Goal: Communication & Community: Ask a question

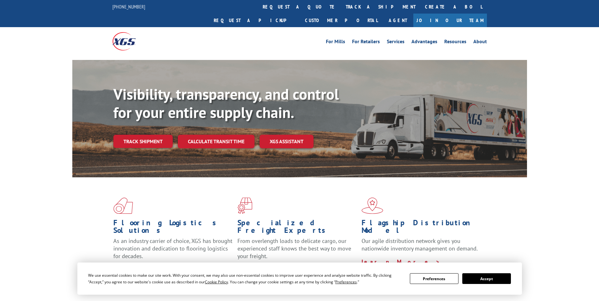
click at [491, 271] on div "We use essential cookies to make our site work. With your consent, we may also …" at bounding box center [299, 279] width 445 height 32
click at [489, 277] on button "Accept" at bounding box center [487, 279] width 49 height 11
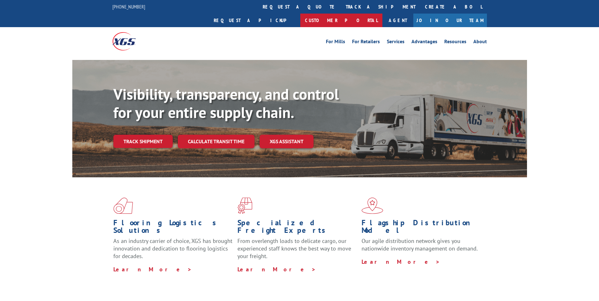
click at [383, 14] on link "Customer Portal" at bounding box center [341, 21] width 82 height 14
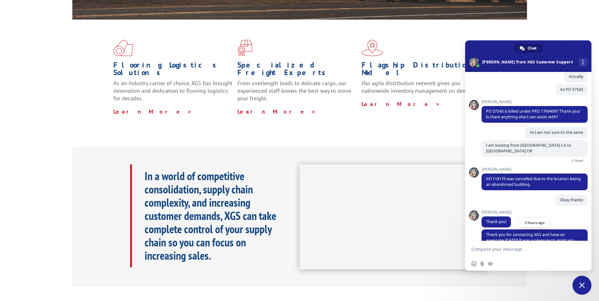
scroll to position [118, 0]
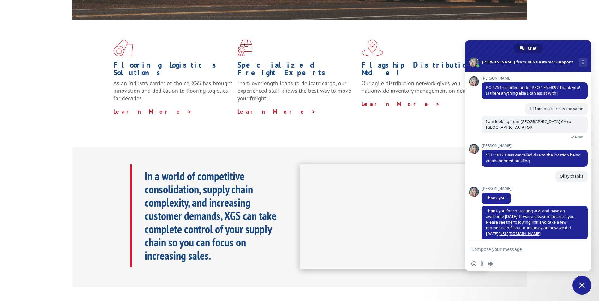
click at [504, 251] on textarea "Compose your message..." at bounding box center [522, 250] width 100 height 6
type textarea "Hi"
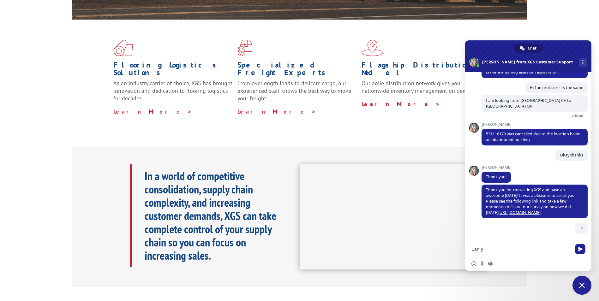
scroll to position [134, 0]
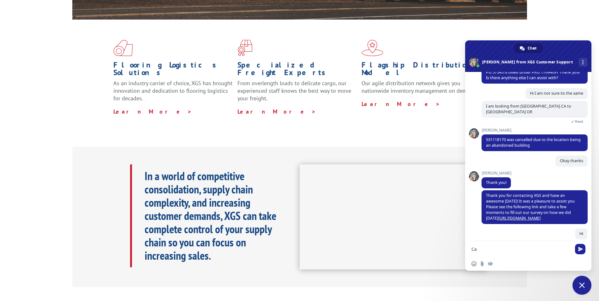
type textarea "C"
click at [534, 45] on span "Chat" at bounding box center [532, 48] width 9 height 9
click at [579, 61] on div "More channels" at bounding box center [583, 62] width 9 height 9
click at [567, 50] on span at bounding box center [528, 56] width 126 height 32
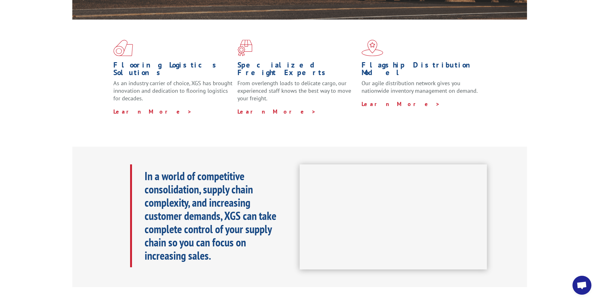
click at [584, 287] on span "Open chat" at bounding box center [582, 286] width 10 height 9
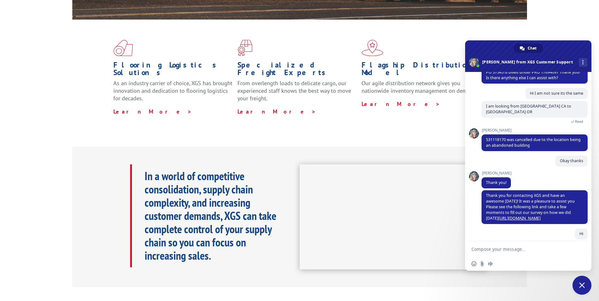
click at [506, 253] on form at bounding box center [522, 249] width 100 height 17
click at [505, 251] on textarea "Compose your message..." at bounding box center [522, 250] width 100 height 6
click at [495, 255] on form at bounding box center [522, 249] width 100 height 17
click at [494, 251] on textarea "Compose your message..." at bounding box center [522, 250] width 100 height 6
click at [579, 60] on div "More channels" at bounding box center [583, 62] width 9 height 9
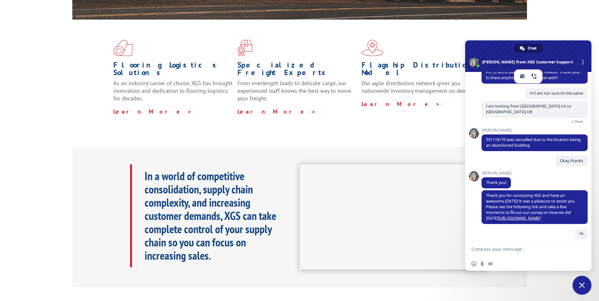
click at [526, 47] on div "Chat" at bounding box center [528, 48] width 29 height 9
click at [583, 292] on span "Close chat" at bounding box center [582, 285] width 19 height 19
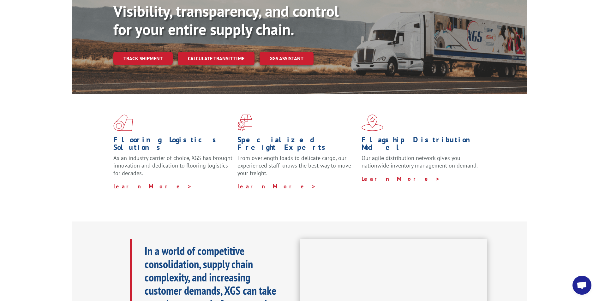
scroll to position [0, 0]
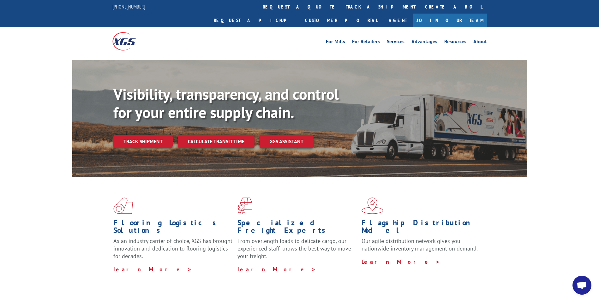
click at [582, 282] on span "Open chat" at bounding box center [582, 286] width 10 height 9
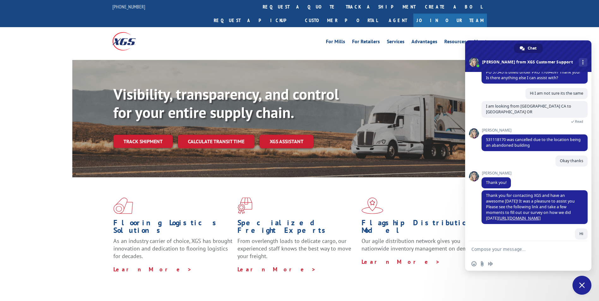
click at [507, 252] on form at bounding box center [522, 249] width 100 height 17
click at [507, 249] on textarea "Compose your message..." at bounding box center [522, 250] width 100 height 6
paste textarea "531118170"
click at [341, 8] on link "track a shipment" at bounding box center [380, 7] width 79 height 14
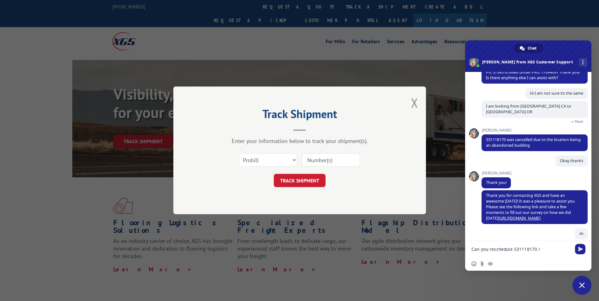
click at [316, 159] on input at bounding box center [331, 160] width 58 height 13
click at [411, 102] on button "Close modal" at bounding box center [414, 102] width 7 height 17
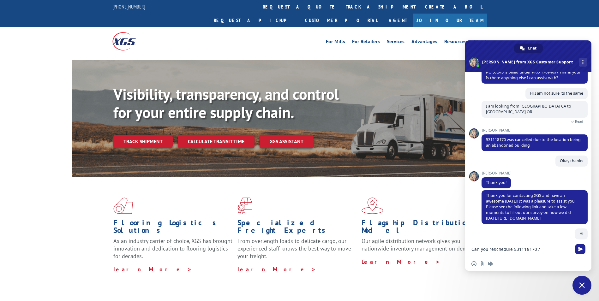
click at [542, 247] on textarea "Can you reschedule 531118170 /" at bounding box center [522, 250] width 100 height 6
click at [549, 254] on form "Can you reschedule 531118170 /" at bounding box center [522, 249] width 100 height 17
click at [550, 250] on textarea "Can you reschedule 531118170 /" at bounding box center [522, 250] width 100 height 6
paste textarea "57545"
click at [539, 249] on textarea "Can you reschedule 531118170 /57545" at bounding box center [522, 250] width 100 height 6
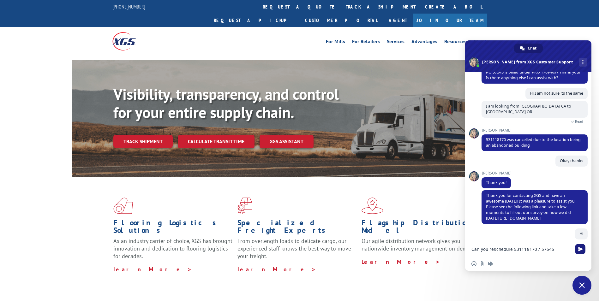
type textarea "Can you reschedule 531118170 / 57545"
click at [584, 249] on span "Send" at bounding box center [580, 249] width 10 height 10
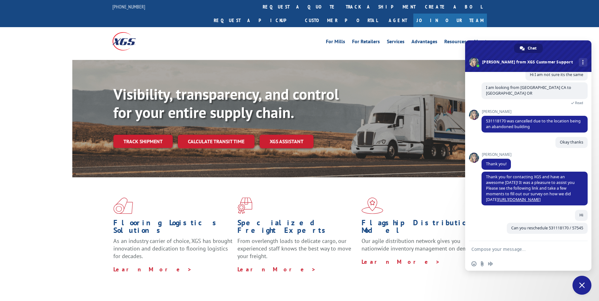
scroll to position [147, 0]
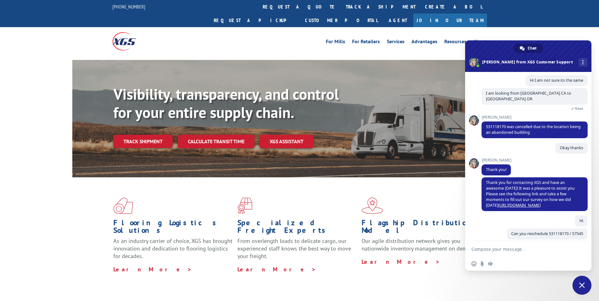
click at [501, 252] on textarea "Compose your message..." at bounding box center [522, 250] width 100 height 6
click at [575, 287] on span "Close chat" at bounding box center [582, 285] width 19 height 19
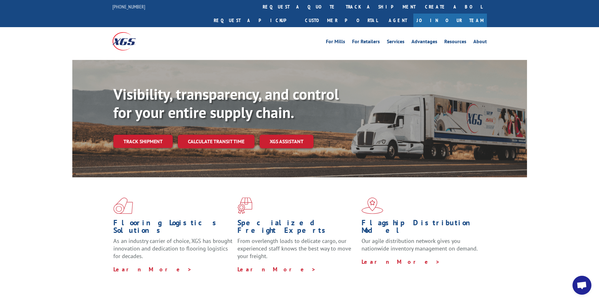
click at [579, 287] on span "Open chat" at bounding box center [582, 286] width 10 height 9
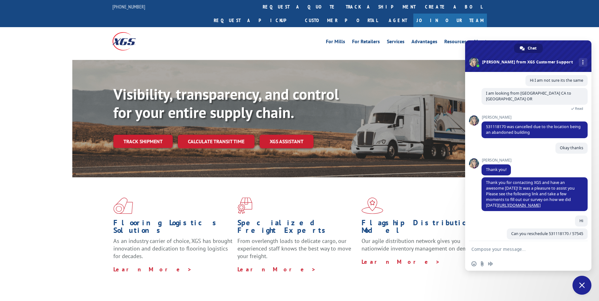
click at [579, 287] on span "Close chat" at bounding box center [582, 285] width 19 height 19
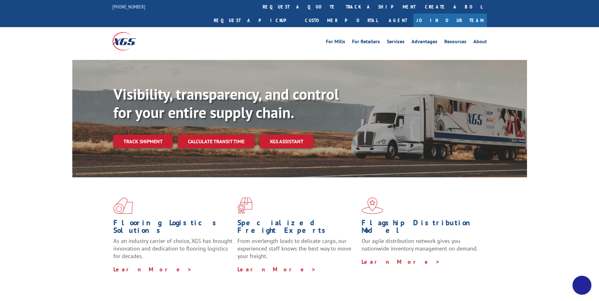
click at [579, 287] on span "Close chat" at bounding box center [582, 285] width 19 height 19
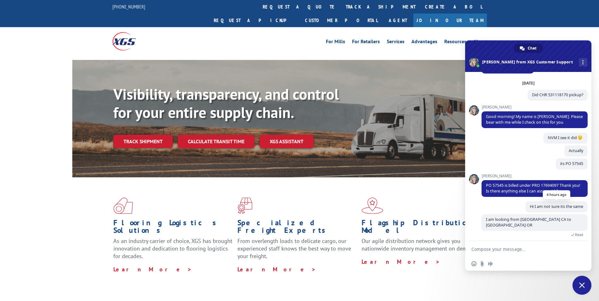
scroll to position [0, 0]
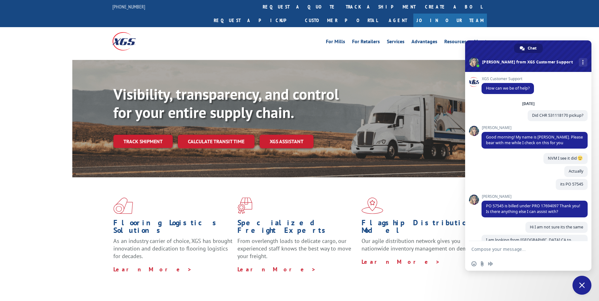
click at [504, 77] on span "XGS Customer Support" at bounding box center [508, 79] width 52 height 4
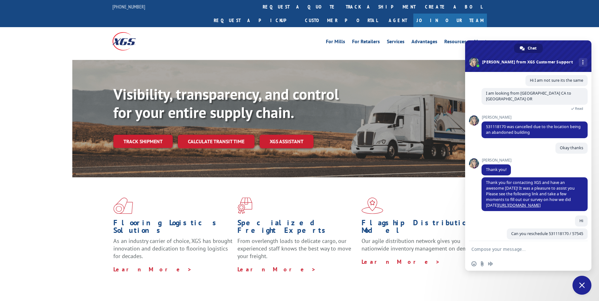
click at [500, 248] on textarea "Compose your message..." at bounding box center [522, 250] width 100 height 6
drag, startPoint x: 406, startPoint y: 234, endPoint x: 411, endPoint y: 229, distance: 7.6
click at [406, 238] on p "Our agile distribution network gives you nationwide inventory management on dem…" at bounding box center [421, 248] width 119 height 21
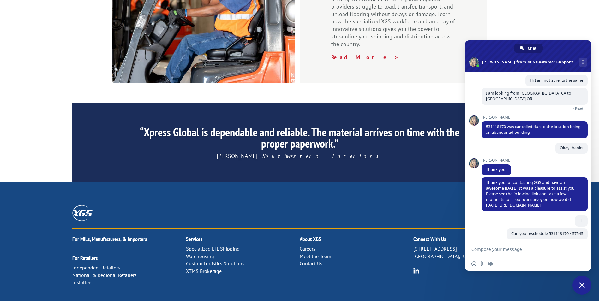
scroll to position [949, 0]
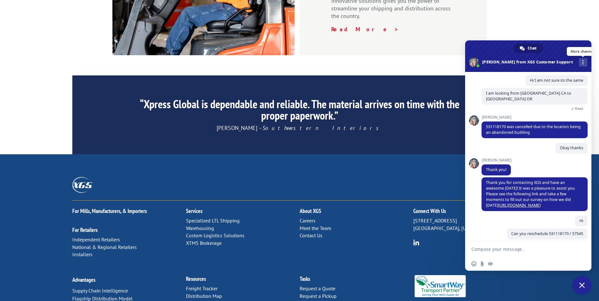
click at [579, 62] on div "More channels" at bounding box center [583, 62] width 9 height 9
click at [580, 283] on span "Close chat" at bounding box center [582, 286] width 6 height 6
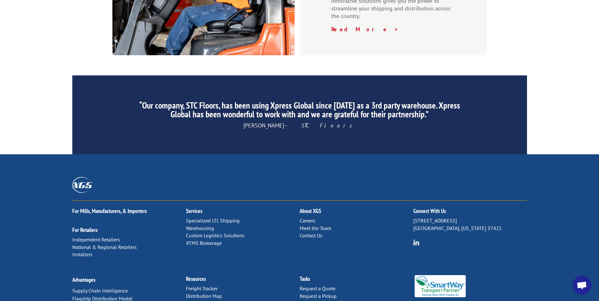
click at [309, 233] on link "Contact Us" at bounding box center [311, 236] width 23 height 6
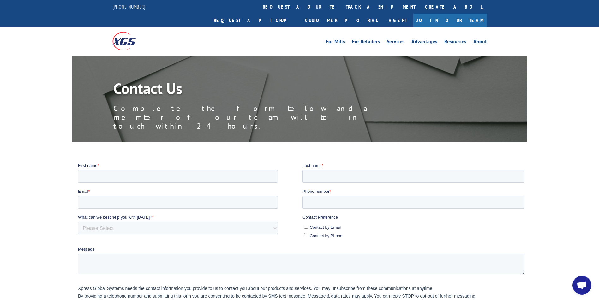
click at [581, 292] on span "Open chat" at bounding box center [582, 285] width 19 height 19
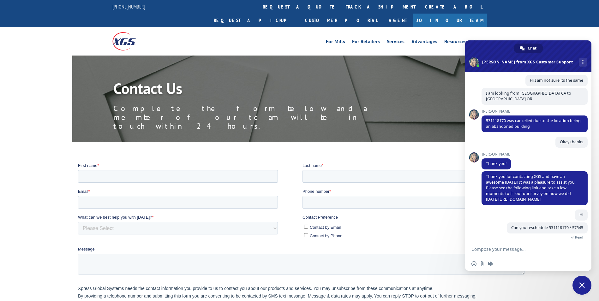
scroll to position [159, 0]
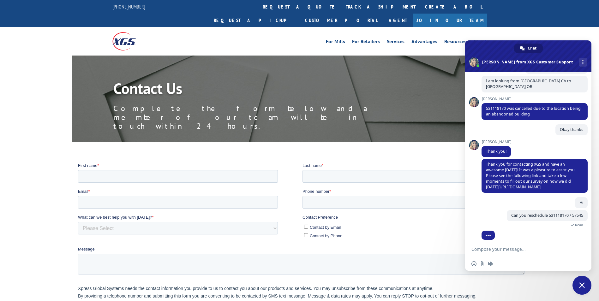
click at [507, 252] on textarea "Compose your message..." at bounding box center [522, 250] width 100 height 6
click at [493, 249] on textarea "Compose your message..." at bounding box center [522, 250] width 100 height 6
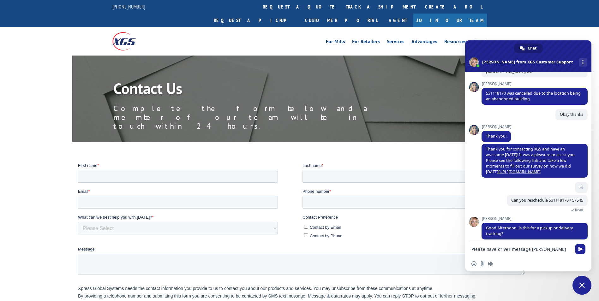
drag, startPoint x: 633, startPoint y: 413, endPoint x: 422, endPoint y: 274, distance: 252.2
type textarea "PlePickup please"
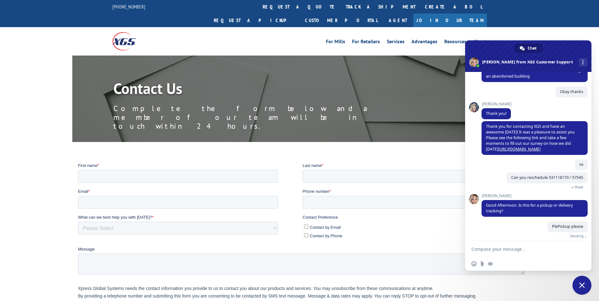
scroll to position [190, 0]
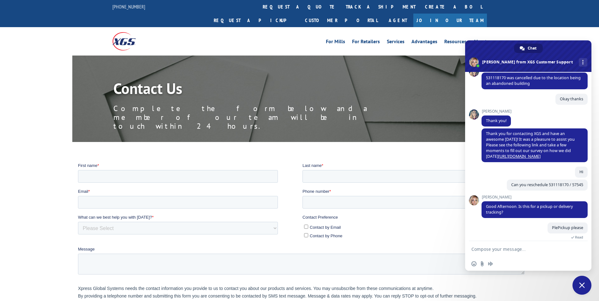
type textarea "I"
type textarea "Have driver ask for Yolanda 626 684 6944"
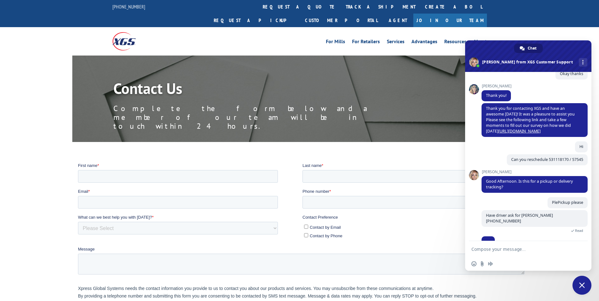
scroll to position [225, 0]
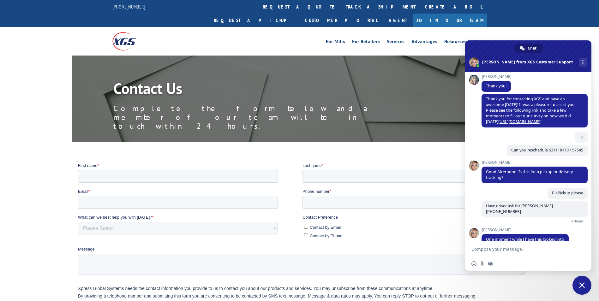
click at [496, 243] on form at bounding box center [522, 249] width 100 height 17
click at [494, 247] on textarea "Compose your message..." at bounding box center [522, 250] width 100 height 6
click at [512, 247] on textarea "Compose your message..." at bounding box center [522, 250] width 100 height 6
type textarea "Thanks!"
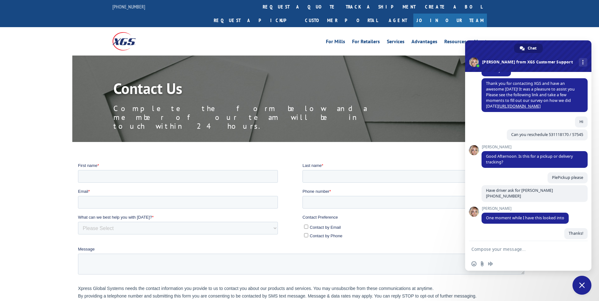
scroll to position [252, 0]
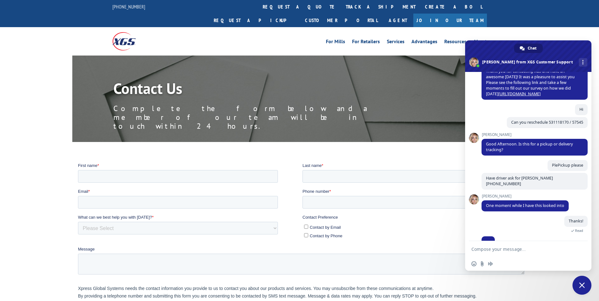
click at [502, 252] on textarea "Compose your message..." at bounding box center [522, 250] width 100 height 6
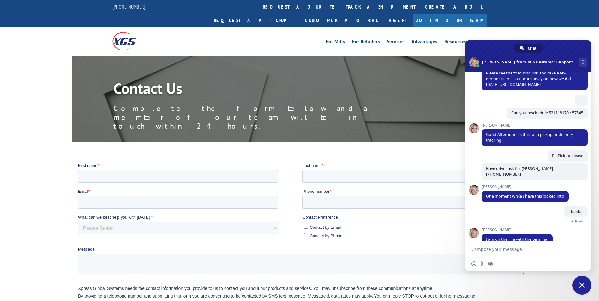
click at [476, 251] on textarea "Compose your message..." at bounding box center [522, 250] width 100 height 6
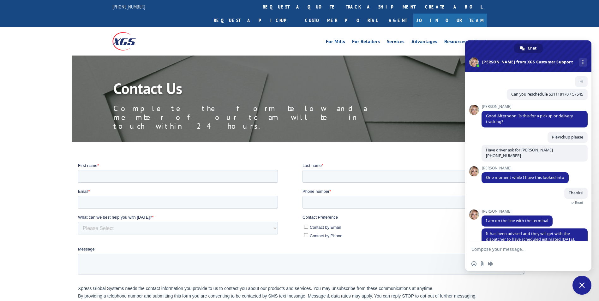
click at [528, 249] on textarea "Compose your message..." at bounding box center [522, 250] width 100 height 6
type textarea "p"
type textarea "Monday is perfect"
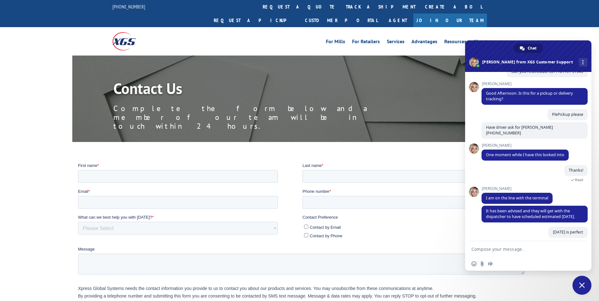
scroll to position [296, 0]
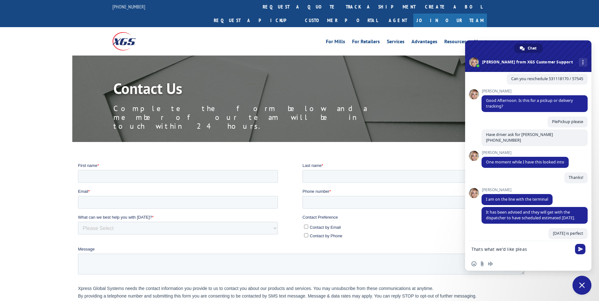
type textarea "Thats what we'd like please"
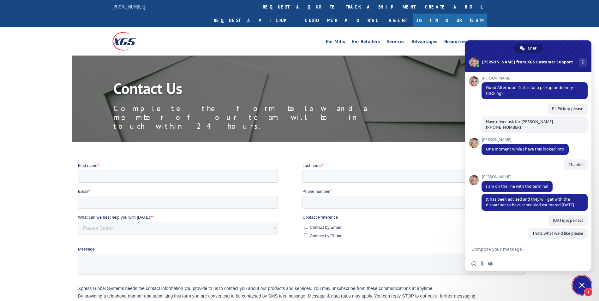
scroll to position [373, 0]
